Goal: Task Accomplishment & Management: Use online tool/utility

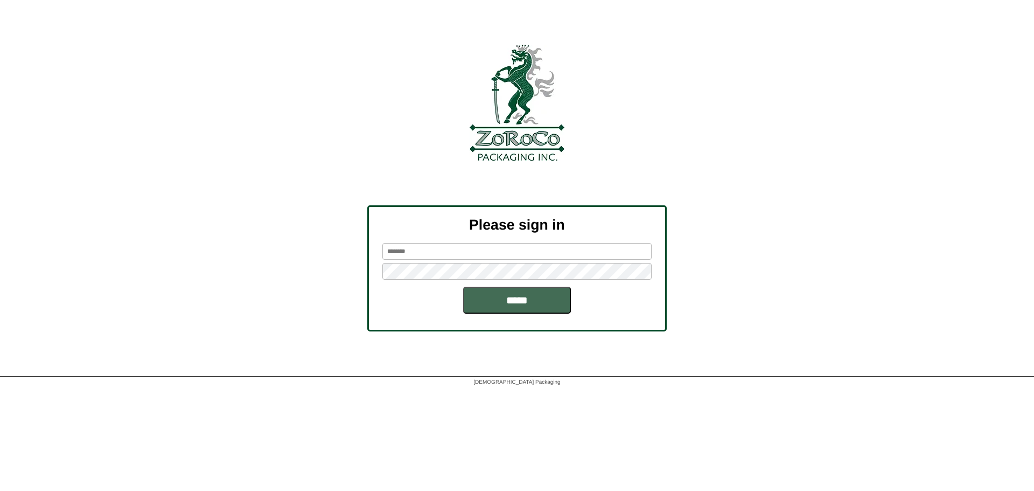
type input "******"
click at [515, 296] on input "*****" at bounding box center [517, 299] width 108 height 27
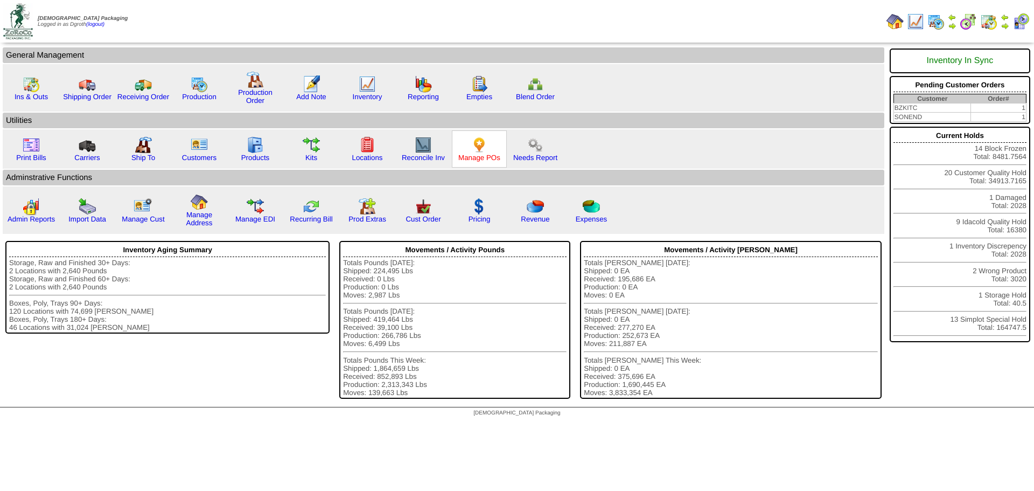
click at [471, 153] on link "Manage POs" at bounding box center [479, 157] width 42 height 8
